Goal: Task Accomplishment & Management: Complete application form

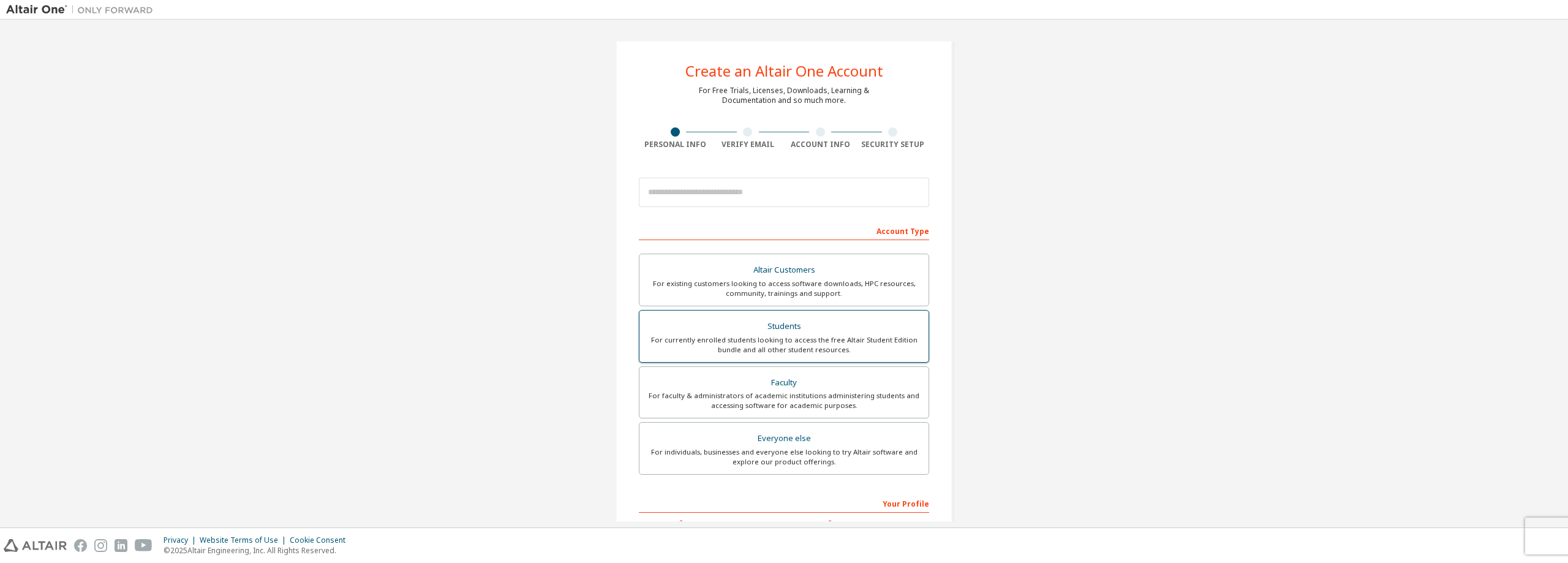
click at [785, 327] on div "Students" at bounding box center [784, 326] width 274 height 17
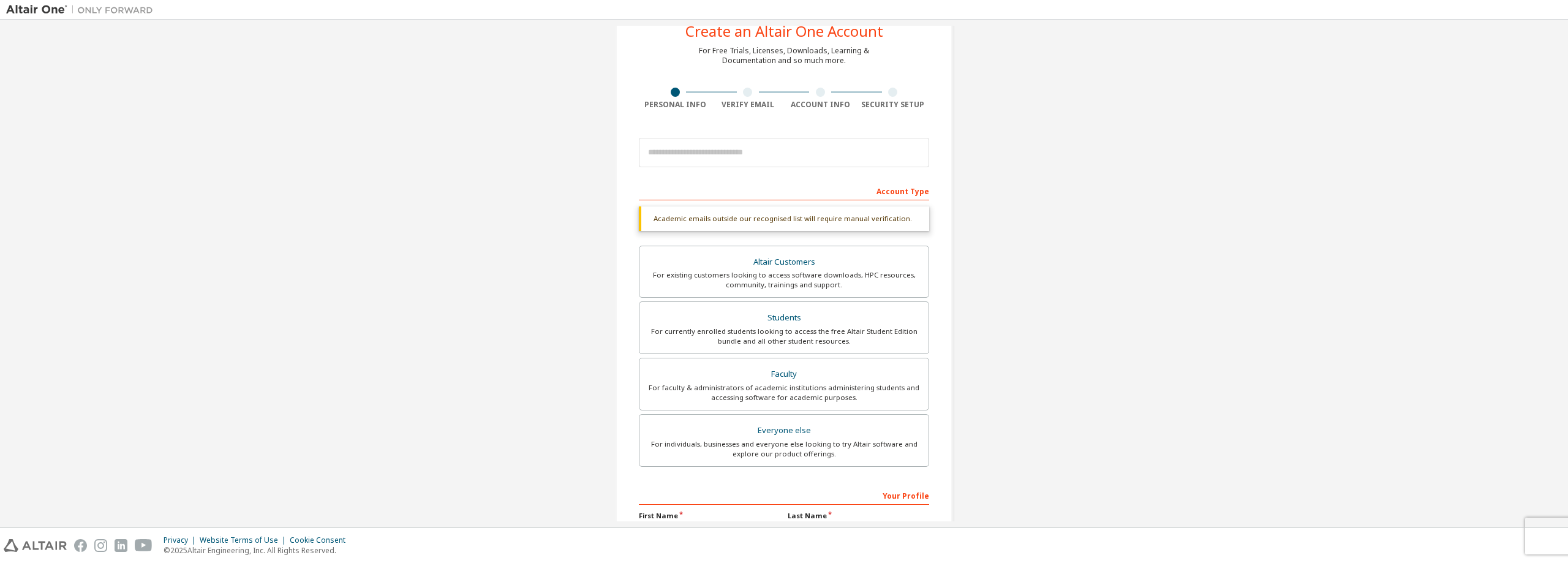
scroll to position [62, 0]
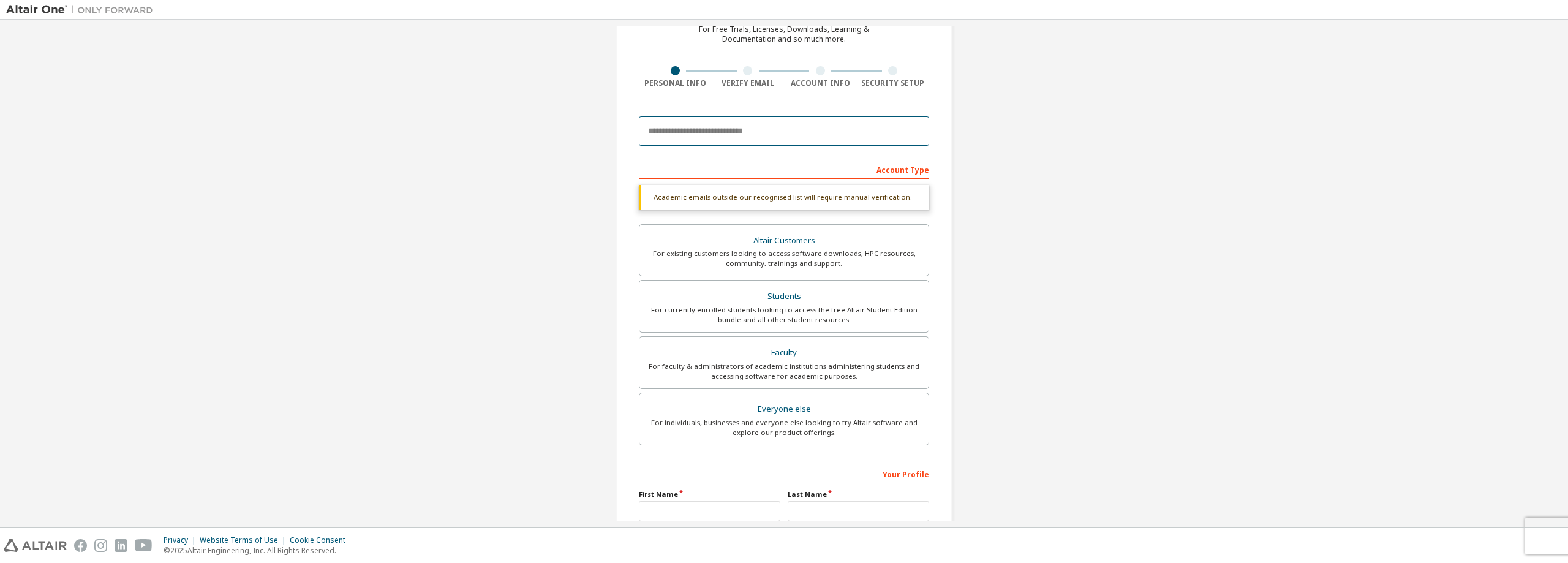
click at [729, 143] on input "email" at bounding box center [784, 131] width 290 height 29
click at [715, 132] on input "email" at bounding box center [784, 131] width 290 height 29
type input "**********"
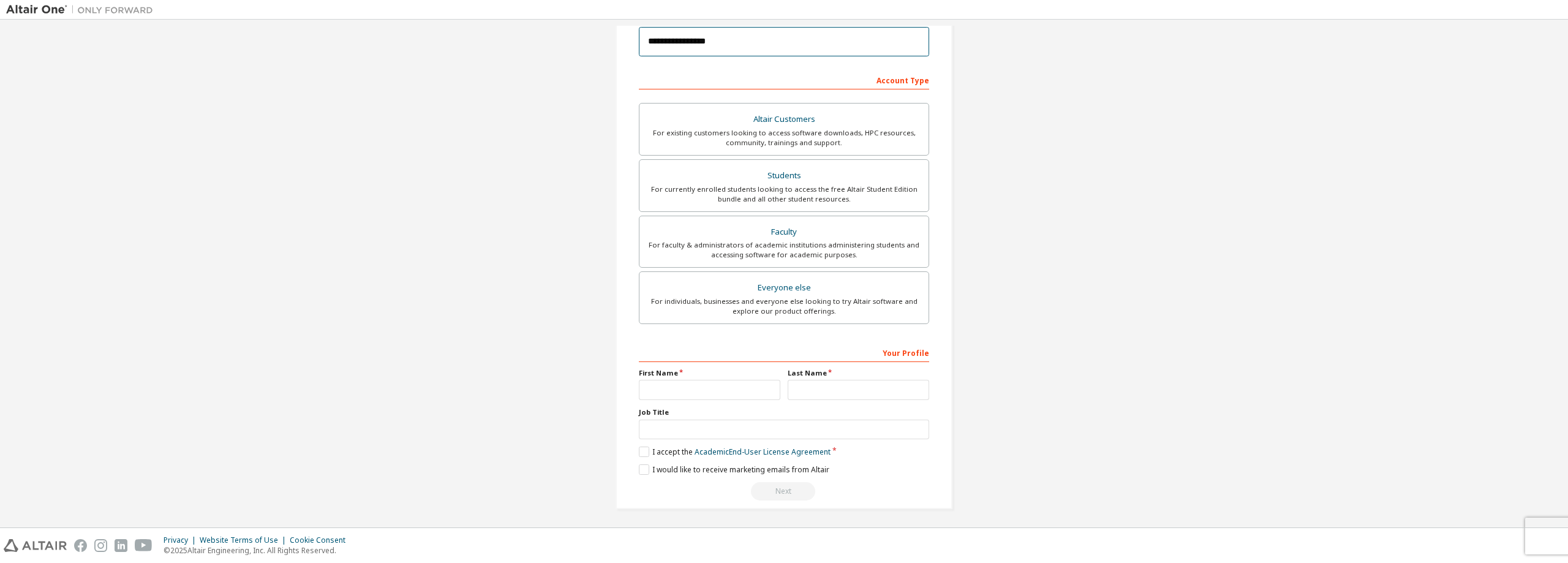
scroll to position [153, 0]
click at [688, 385] on input "text" at bounding box center [710, 388] width 141 height 20
type input "*******"
type input "**********"
click at [705, 420] on input "text" at bounding box center [784, 427] width 290 height 20
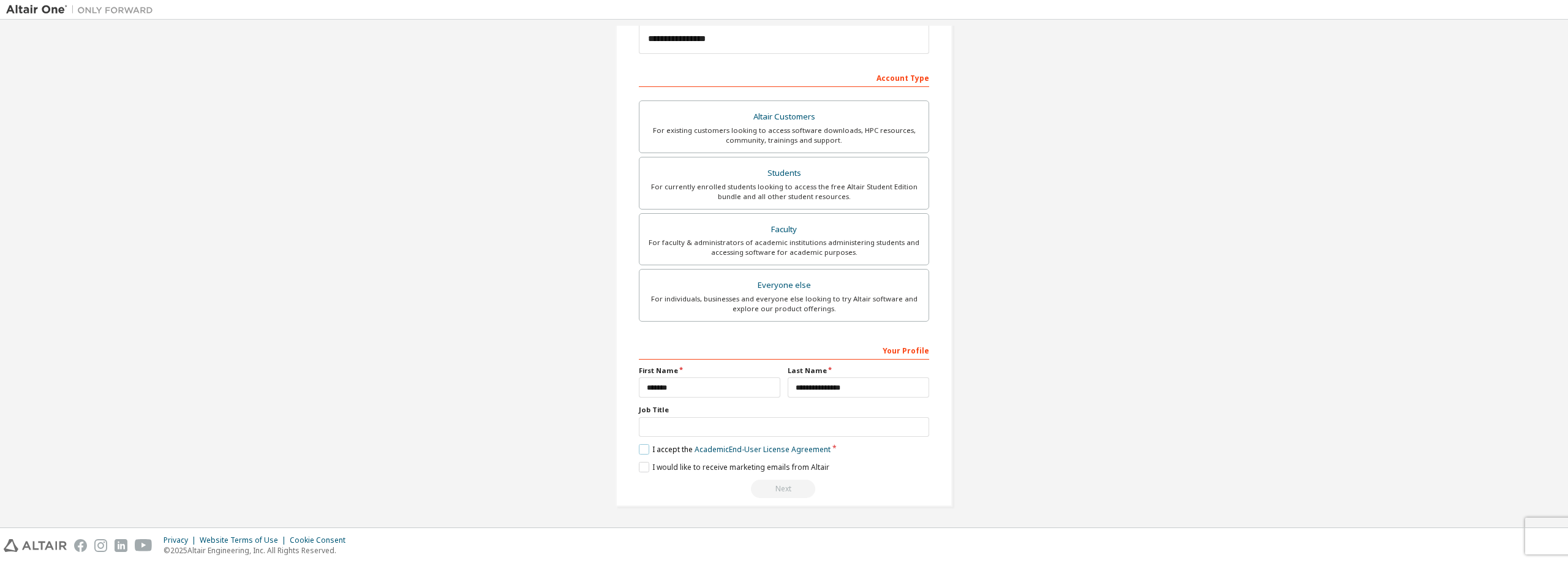
click at [643, 446] on label "I accept the Academic End-User License Agreement" at bounding box center [735, 449] width 192 height 11
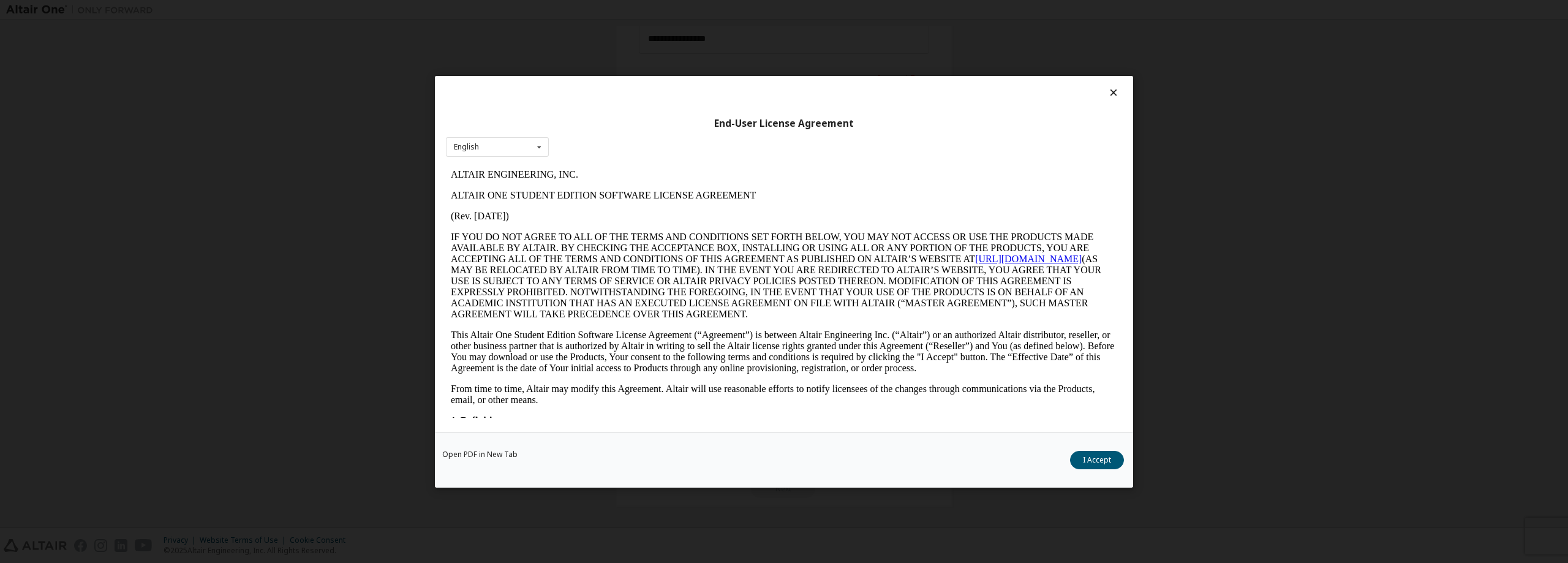
scroll to position [0, 0]
click at [1089, 457] on button "I Accept" at bounding box center [1096, 460] width 54 height 18
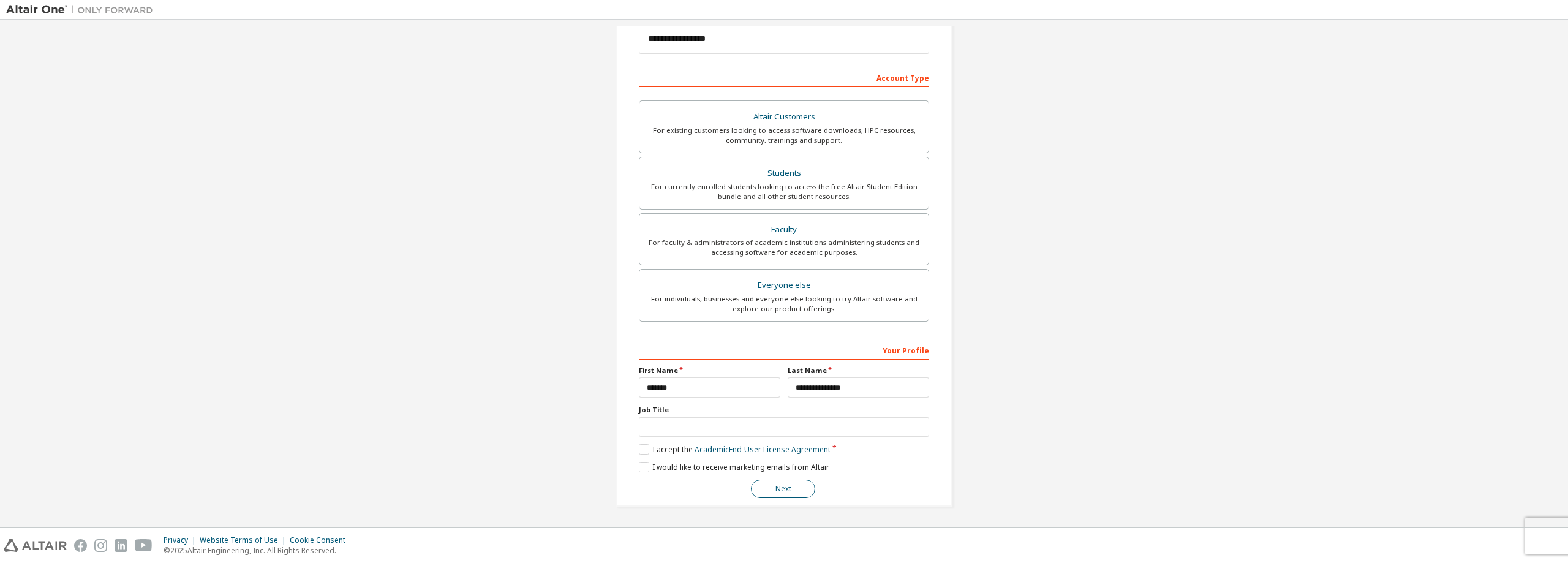
click at [790, 486] on button "Next" at bounding box center [782, 489] width 64 height 18
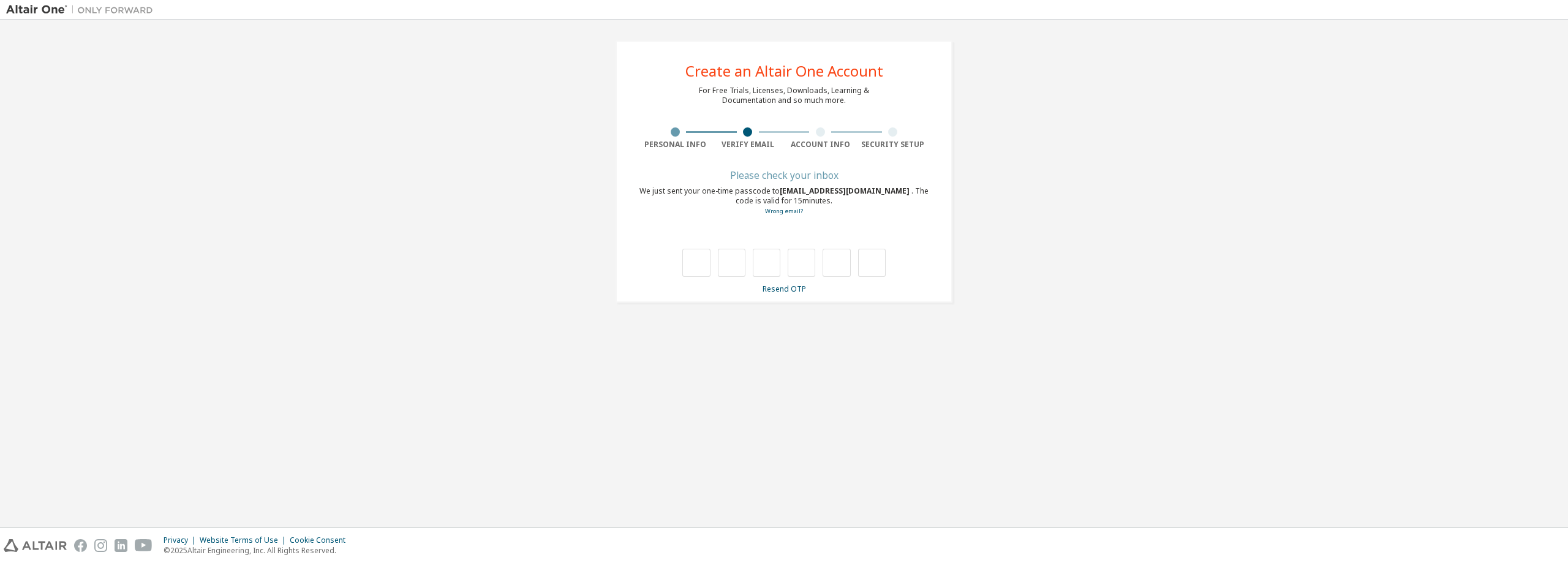
type input "*"
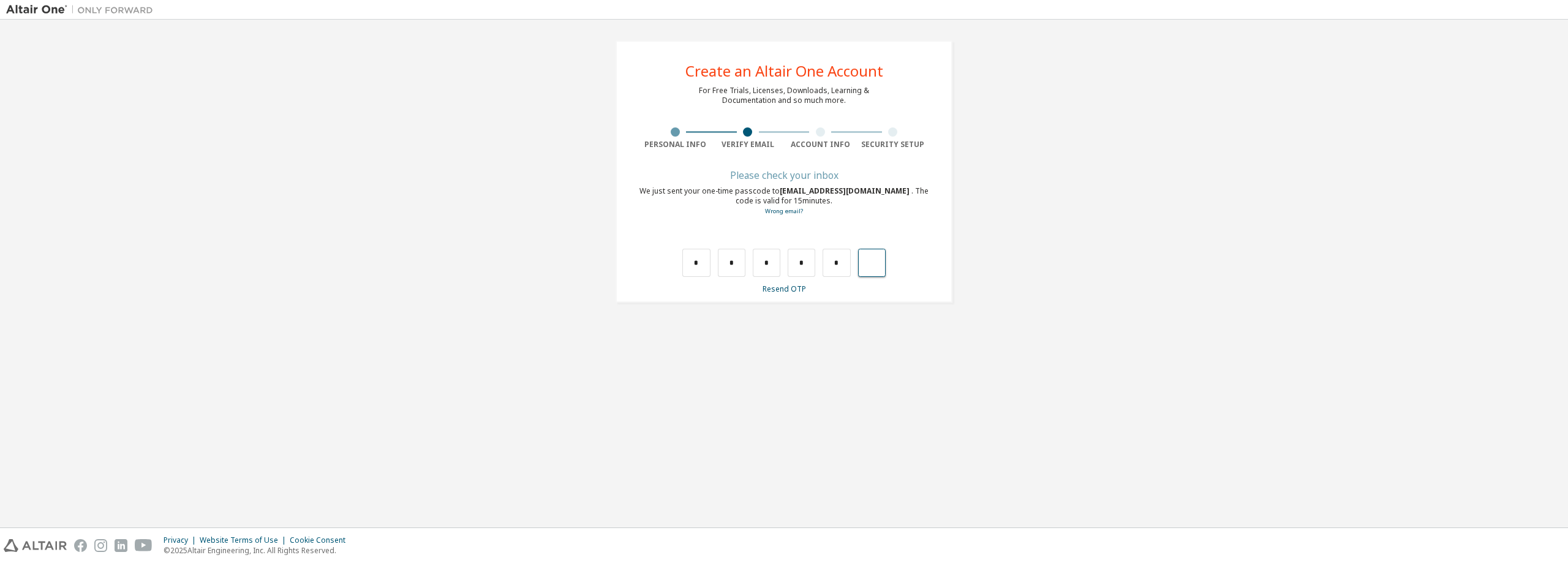
type input "*"
click at [836, 242] on div "Find and select" at bounding box center [780, 240] width 267 height 7
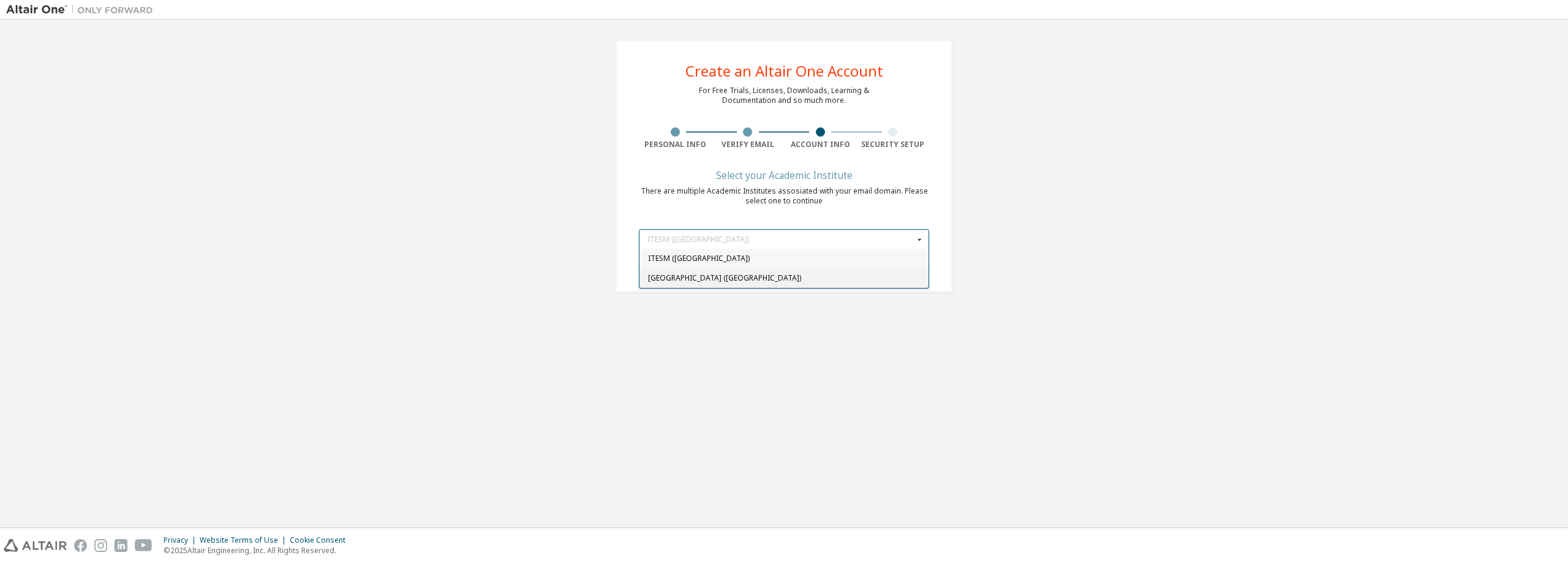
click at [781, 286] on div "Tecnológico de Monterrey (Mexico)" at bounding box center [784, 279] width 289 height 20
type input "******"
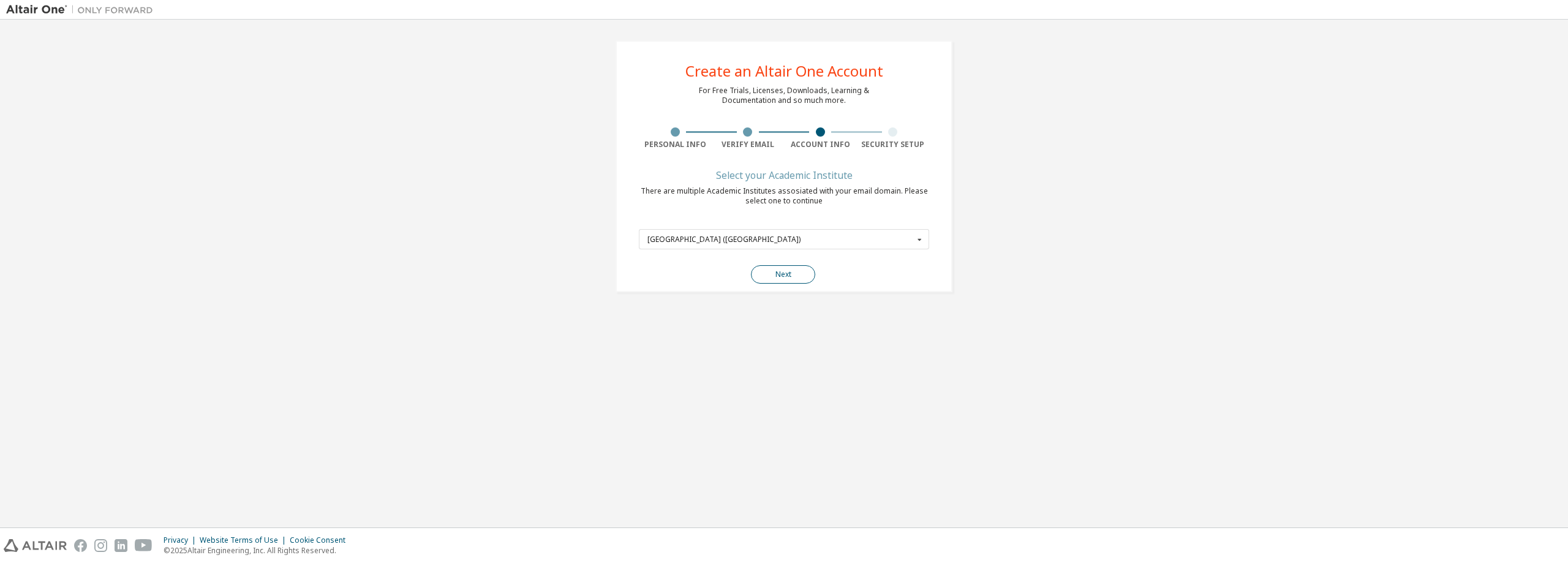
click at [784, 274] on button "Next" at bounding box center [782, 274] width 64 height 18
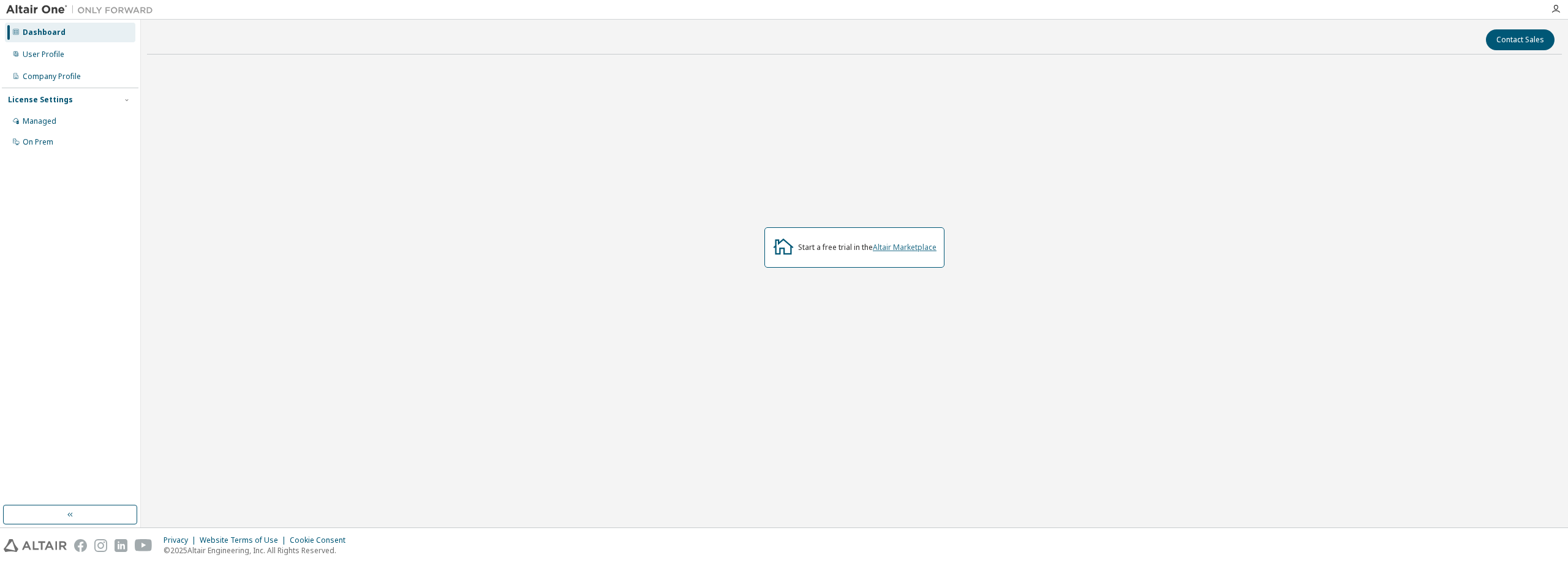
click at [904, 246] on link "Altair Marketplace" at bounding box center [904, 247] width 64 height 11
click at [65, 122] on div "Managed" at bounding box center [70, 121] width 130 height 20
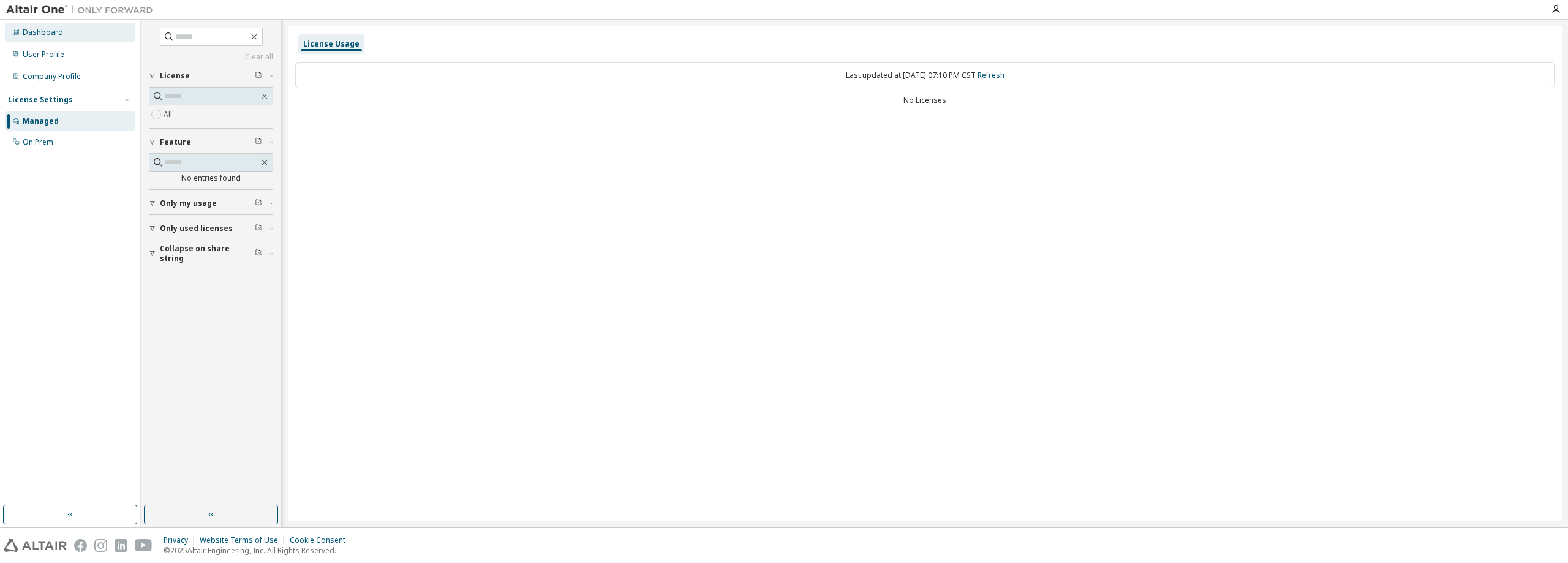
click at [71, 32] on div "Dashboard" at bounding box center [70, 32] width 130 height 20
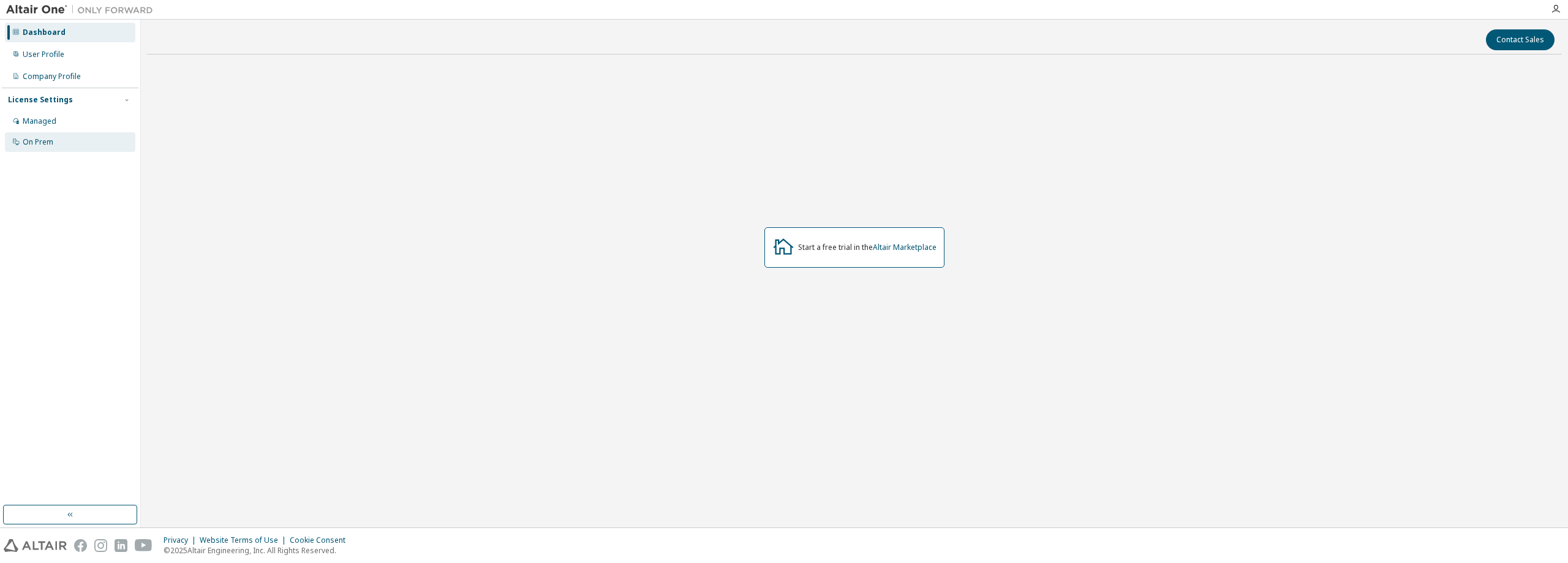
click at [48, 142] on div "On Prem" at bounding box center [37, 142] width 31 height 10
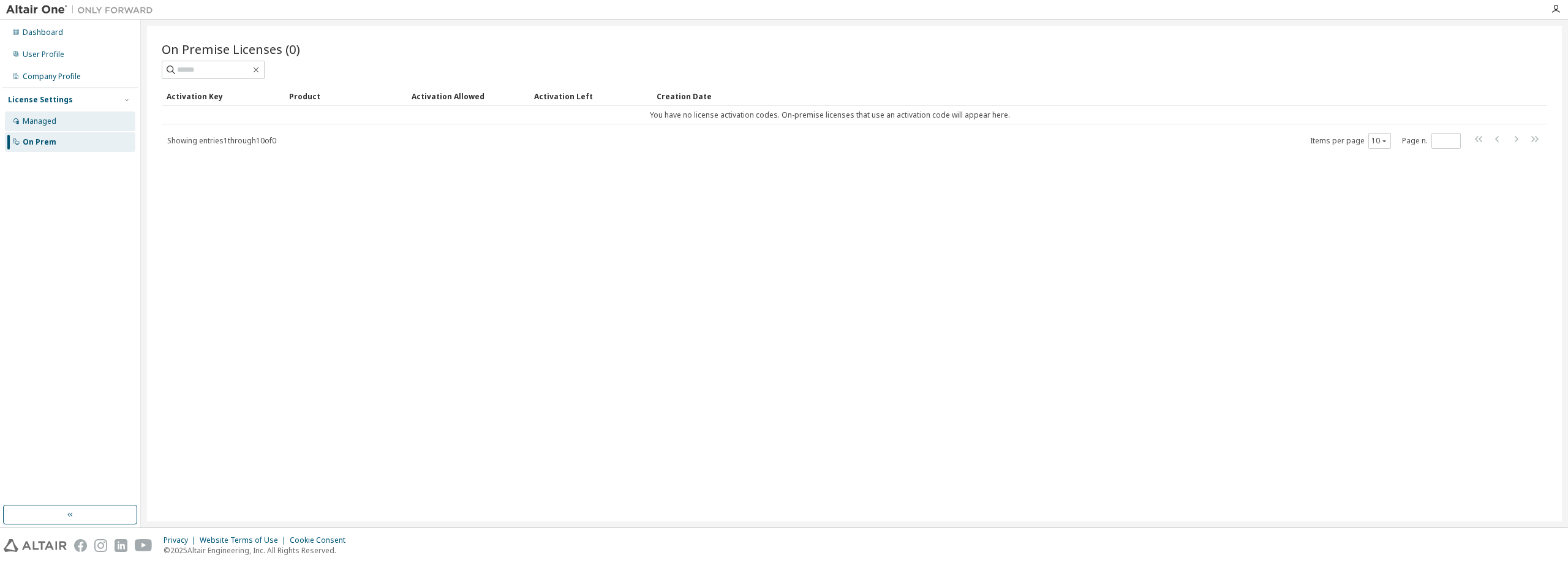
click at [47, 122] on div "Managed" at bounding box center [39, 121] width 34 height 10
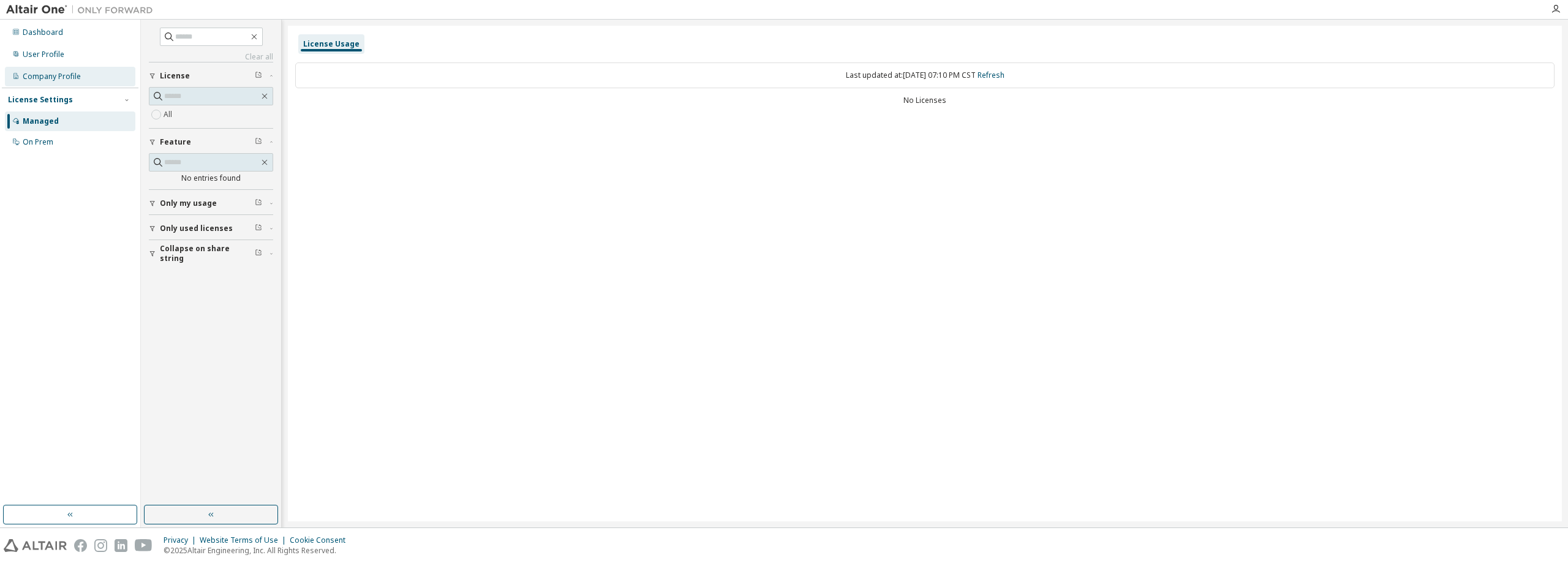
click at [66, 76] on div "Company Profile" at bounding box center [52, 77] width 58 height 10
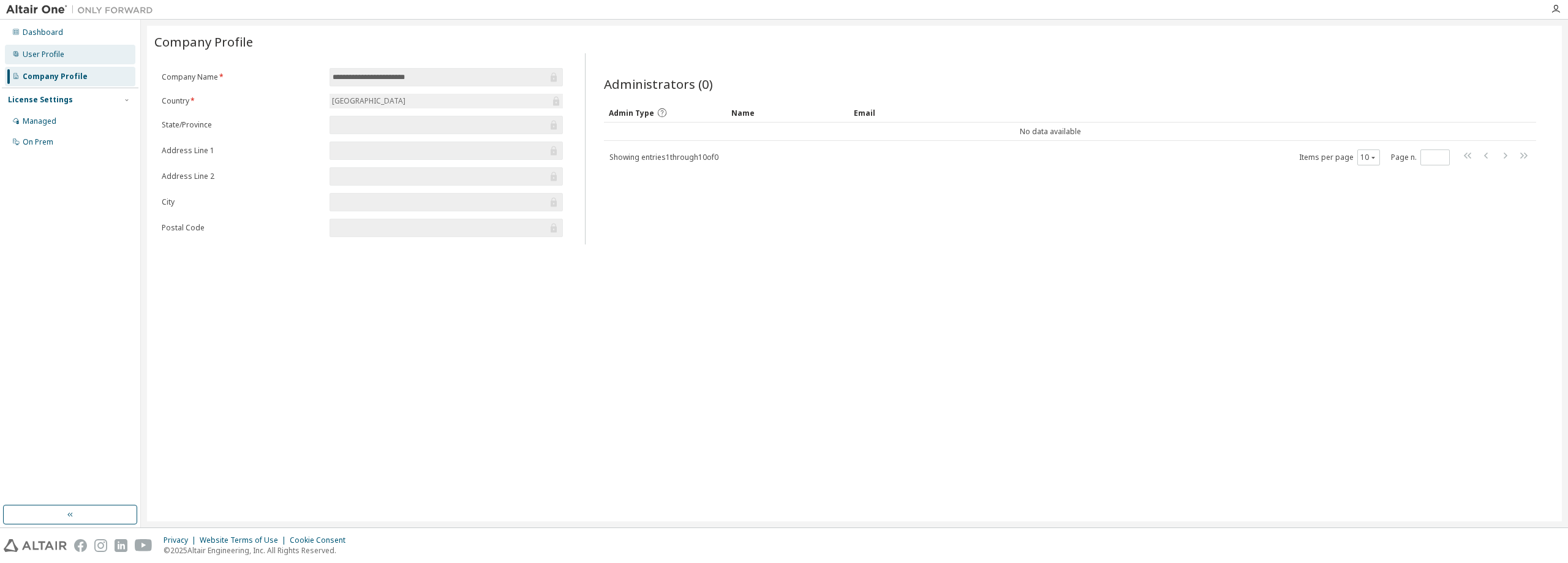
click at [72, 57] on div "User Profile" at bounding box center [70, 55] width 130 height 20
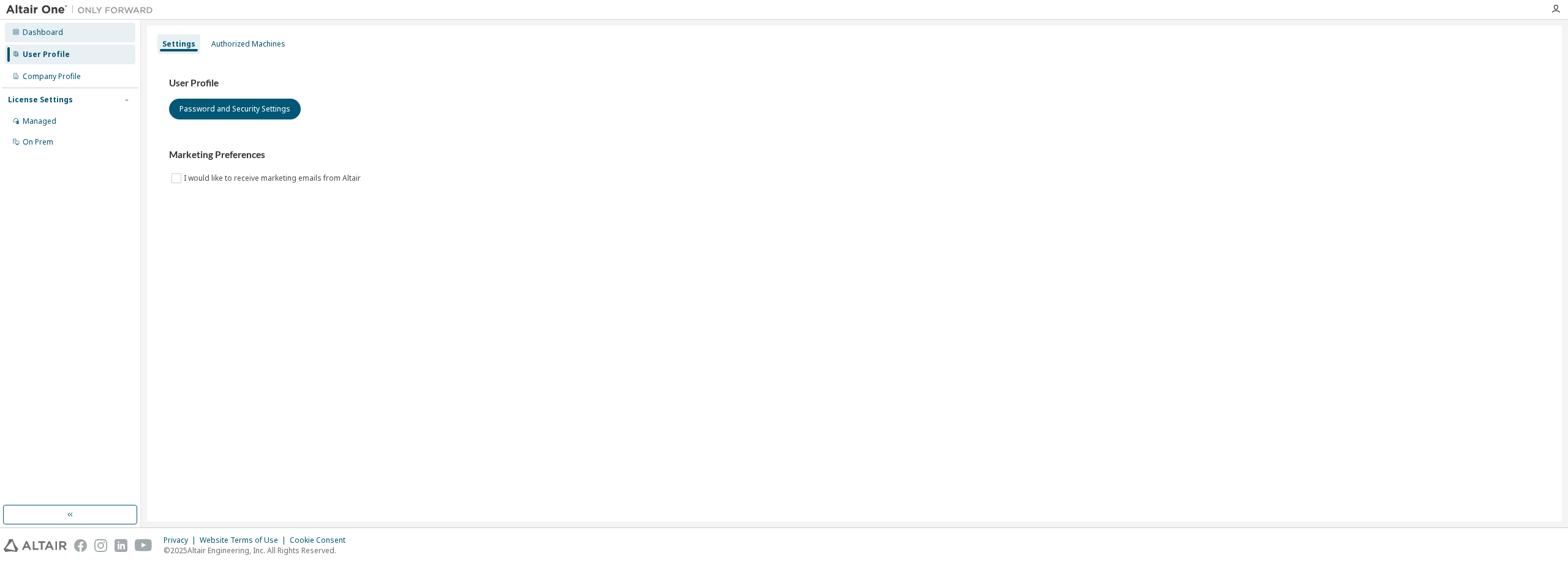
click at [69, 37] on div "Dashboard" at bounding box center [70, 32] width 130 height 20
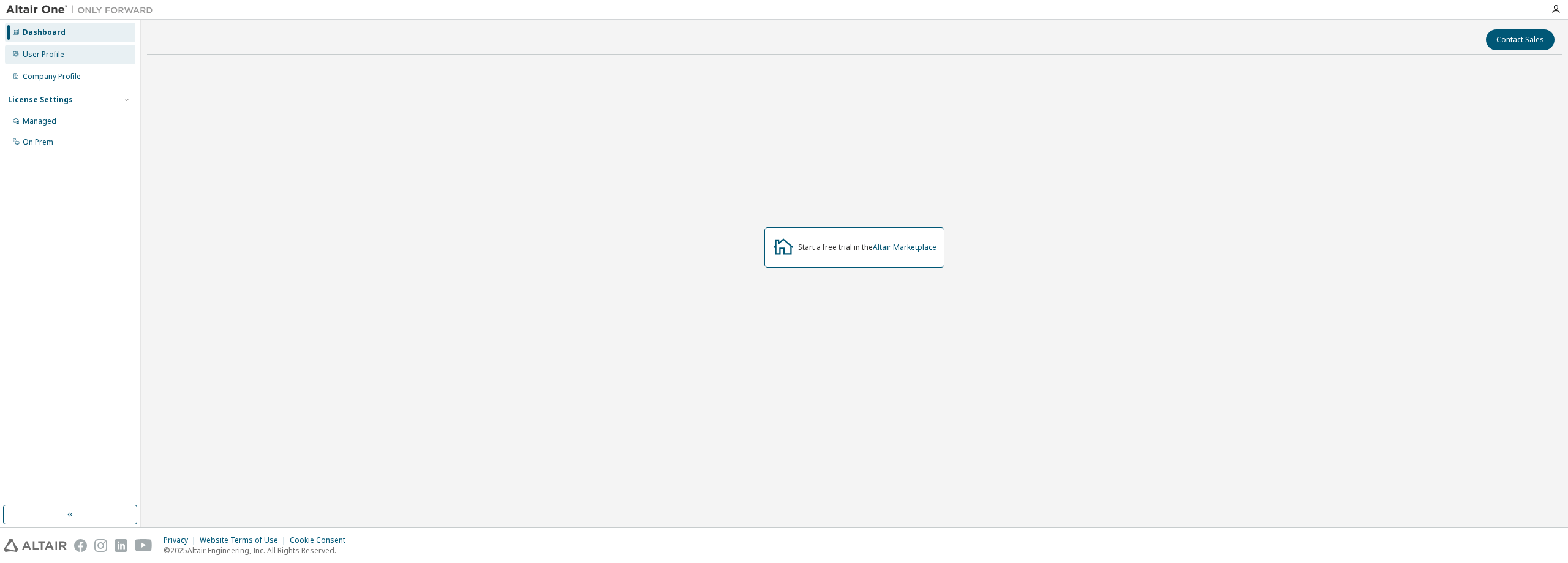
click at [77, 62] on div "User Profile" at bounding box center [70, 55] width 130 height 20
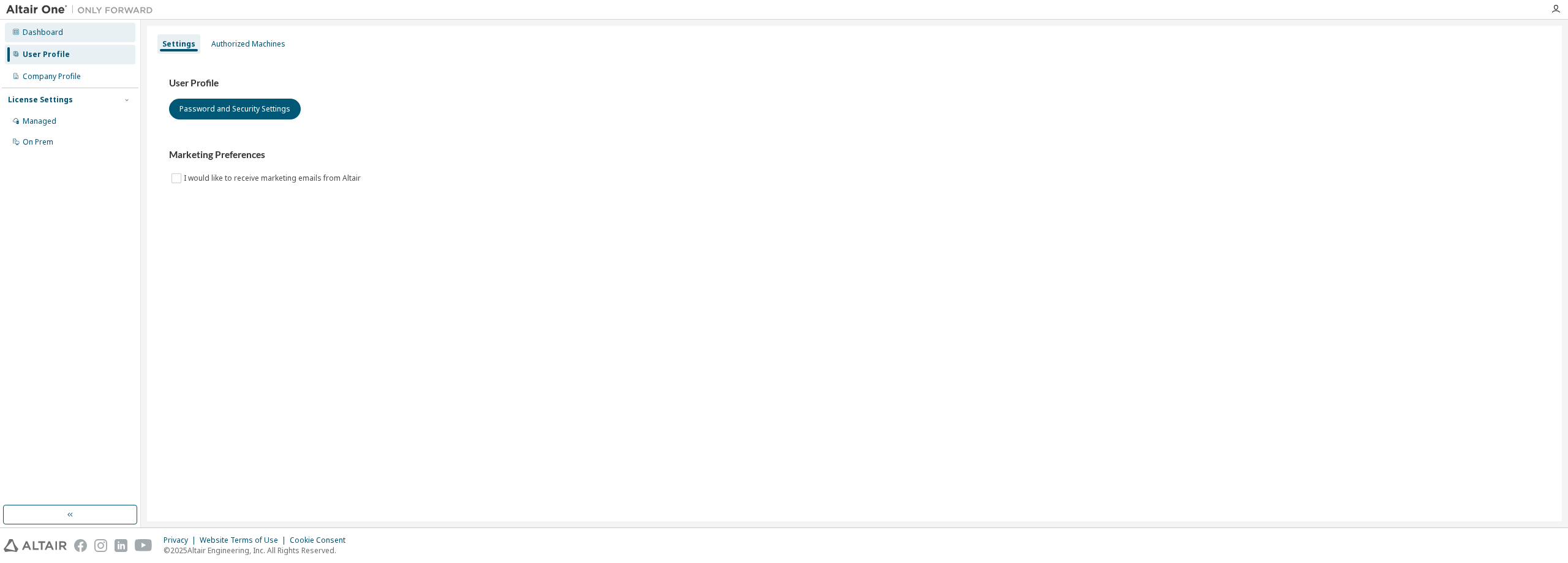
click at [70, 42] on div "Dashboard" at bounding box center [70, 32] width 130 height 20
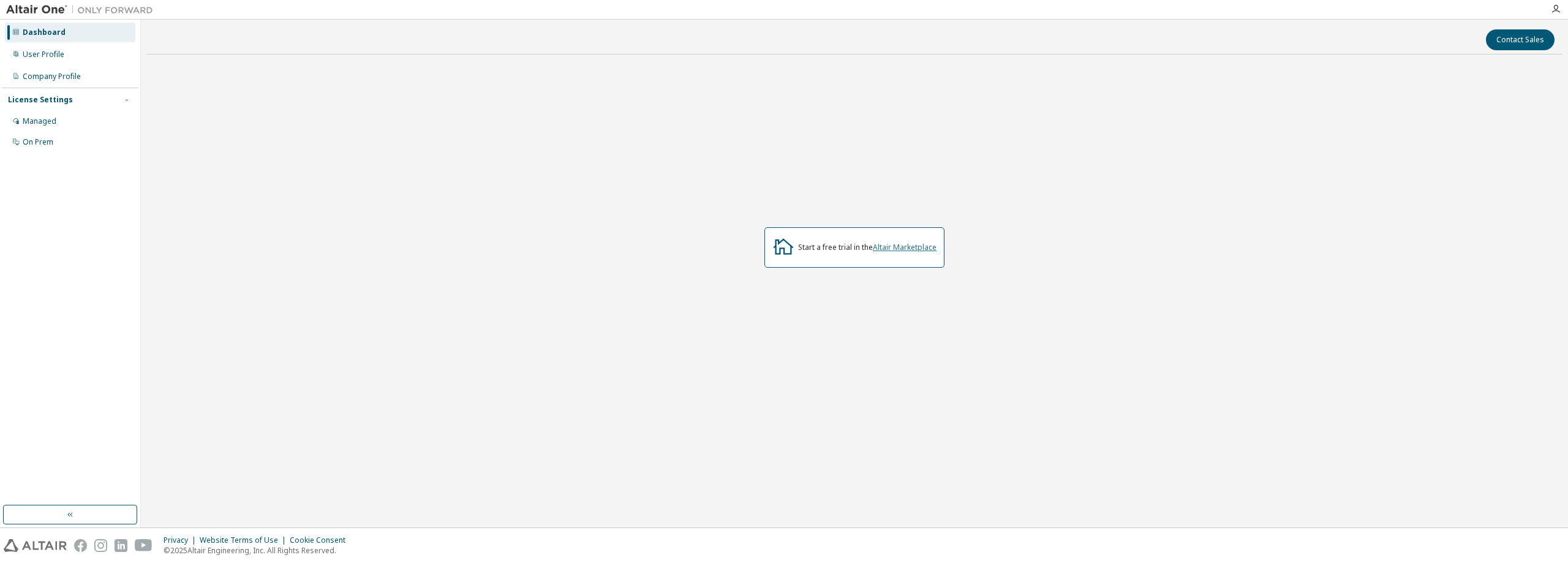
click at [895, 245] on link "Altair Marketplace" at bounding box center [904, 247] width 64 height 11
